Goal: Task Accomplishment & Management: Manage account settings

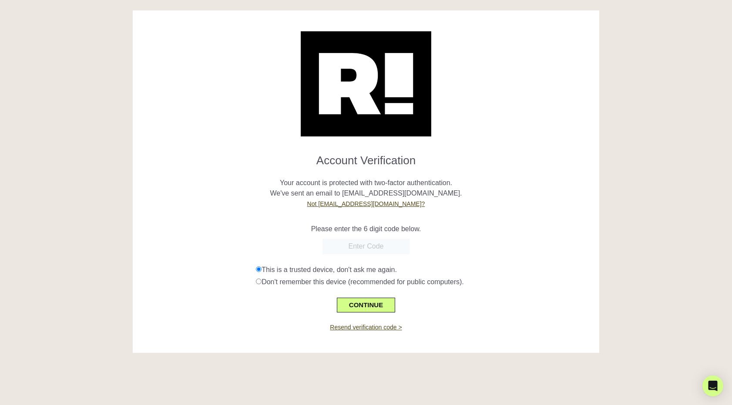
paste input "574161"
type input "574161"
click at [360, 305] on button "CONTINUE" at bounding box center [366, 305] width 58 height 15
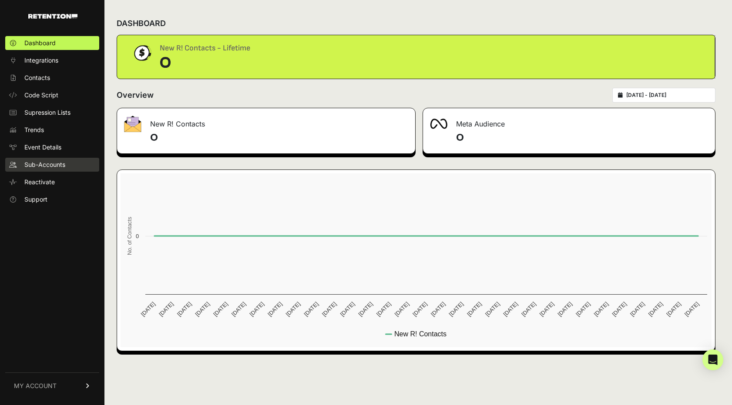
click at [46, 165] on span "Sub-Accounts" at bounding box center [44, 165] width 41 height 9
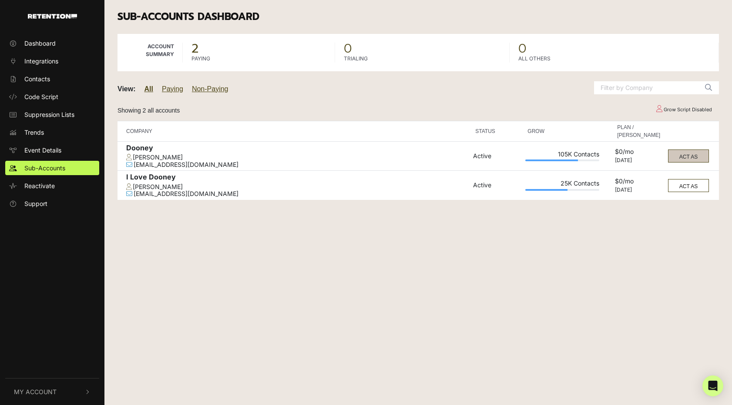
click at [683, 154] on button "ACT AS" at bounding box center [688, 156] width 41 height 13
